Goal: Task Accomplishment & Management: Complete application form

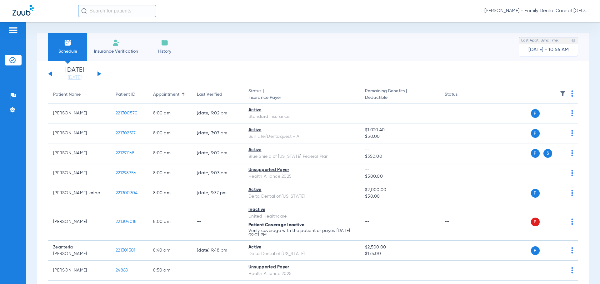
click at [121, 48] on span "Insurance Verification" at bounding box center [116, 51] width 48 height 6
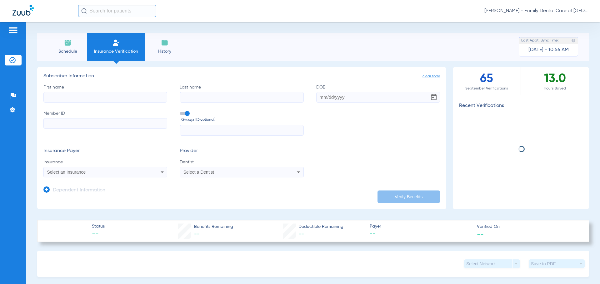
click at [117, 96] on input "First name" at bounding box center [105, 97] width 124 height 11
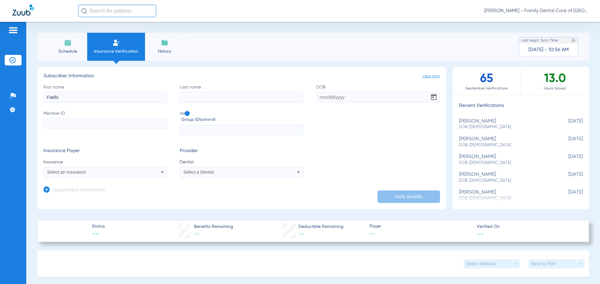
type input "Fatihi"
type input "[PERSON_NAME]"
click at [316, 99] on input "DOB" at bounding box center [378, 97] width 124 height 11
type input "[DATE]"
click at [187, 113] on span at bounding box center [184, 113] width 9 height 2
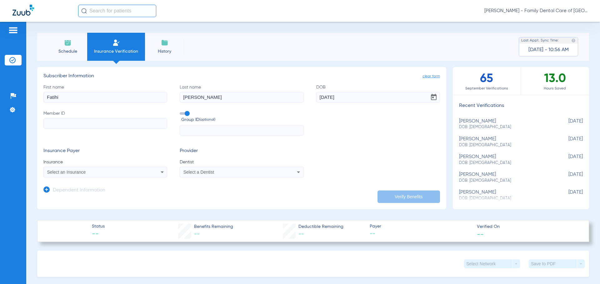
click at [181, 111] on input "Group ID (optional)" at bounding box center [181, 111] width 0 height 0
click at [156, 169] on div "Select an Insurance" at bounding box center [105, 172] width 123 height 7
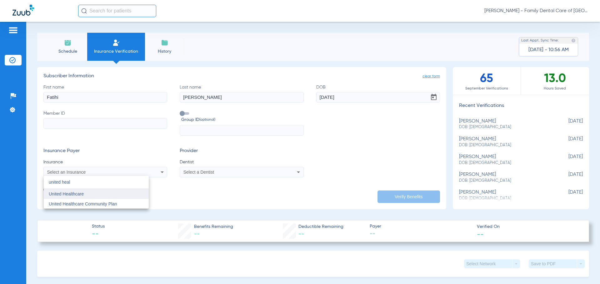
type input "united heal"
click at [94, 194] on mat-option "United Healthcare" at bounding box center [96, 194] width 105 height 10
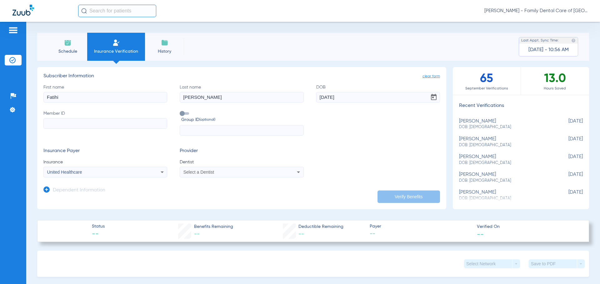
click at [196, 175] on div "Select a Dentist" at bounding box center [241, 172] width 123 height 7
type input "ju"
click at [207, 203] on span "[PERSON_NAME] [PERSON_NAME]" at bounding box center [202, 204] width 37 height 9
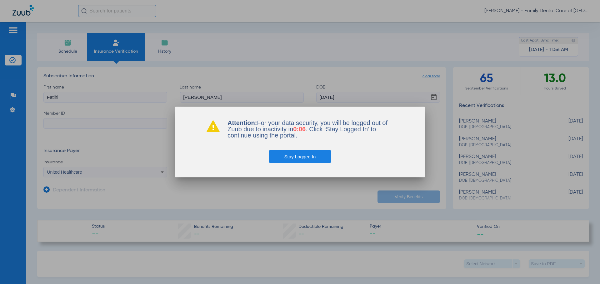
click at [299, 158] on button "Stay Logged In" at bounding box center [300, 157] width 63 height 12
